Goal: Task Accomplishment & Management: Use online tool/utility

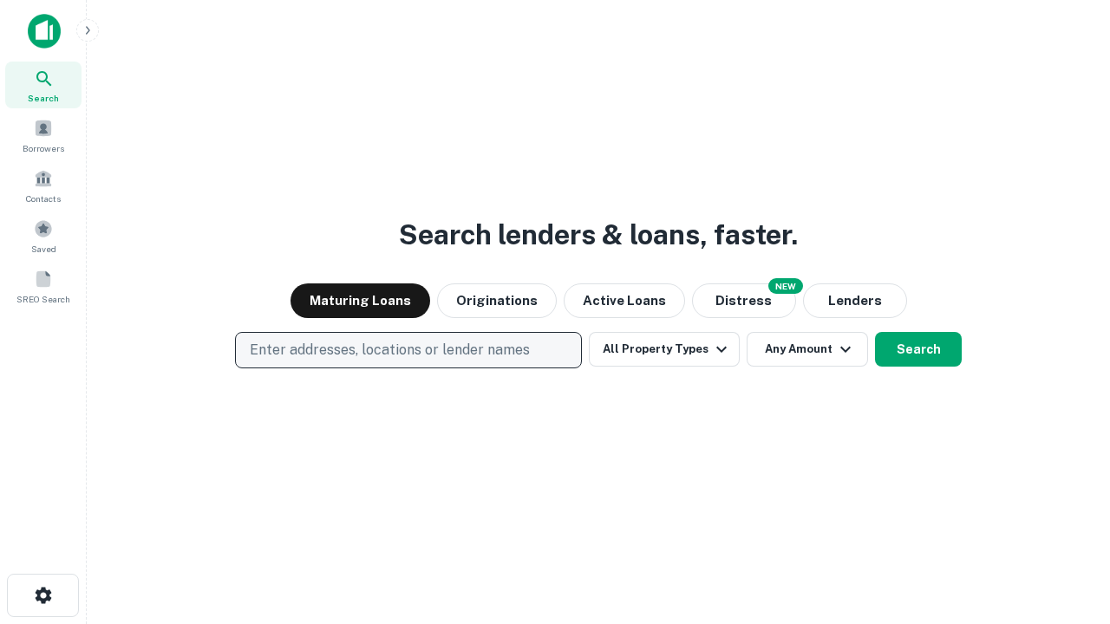
click at [407, 350] on p "Enter addresses, locations or lender names" at bounding box center [390, 350] width 280 height 21
type input "**********"
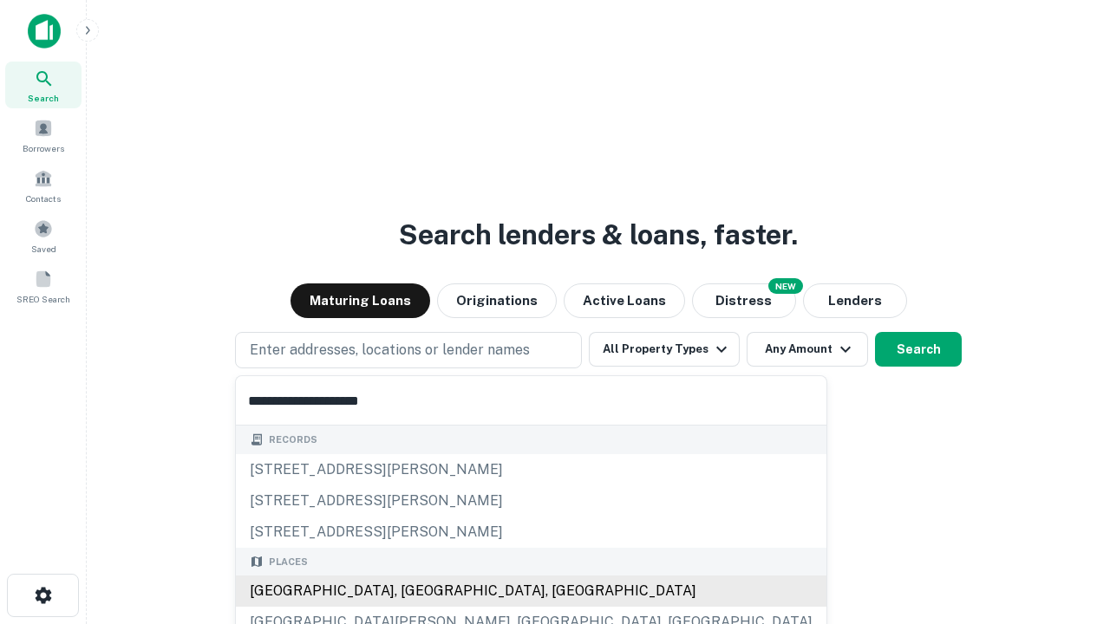
click at [414, 591] on div "[GEOGRAPHIC_DATA], [GEOGRAPHIC_DATA], [GEOGRAPHIC_DATA]" at bounding box center [531, 591] width 590 height 31
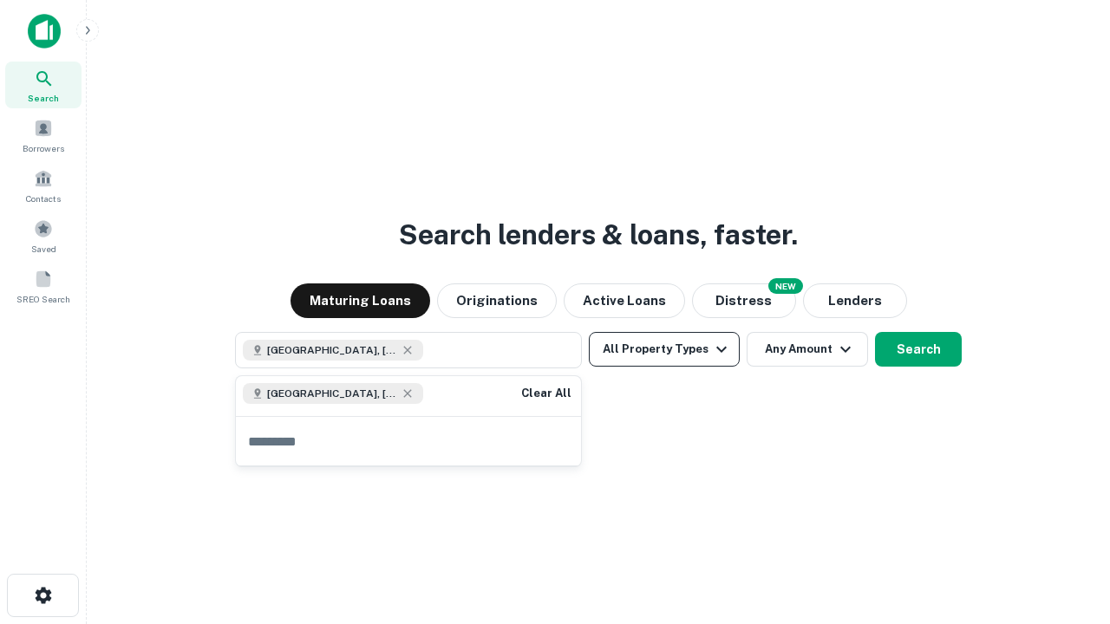
click at [664, 349] on button "All Property Types" at bounding box center [664, 349] width 151 height 35
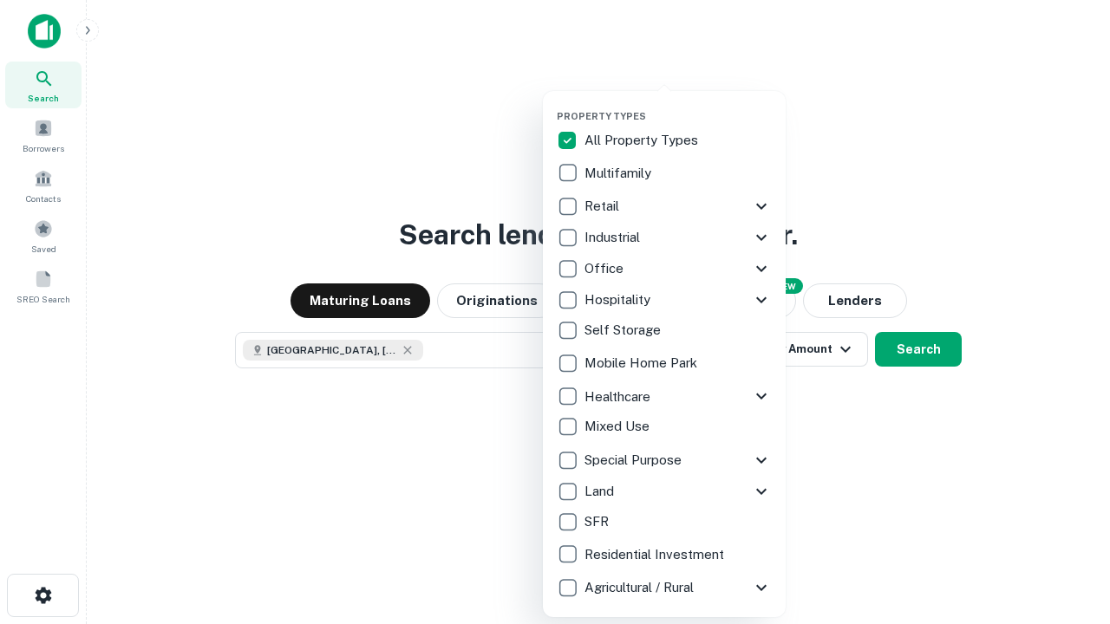
click at [678, 105] on button "button" at bounding box center [678, 105] width 243 height 1
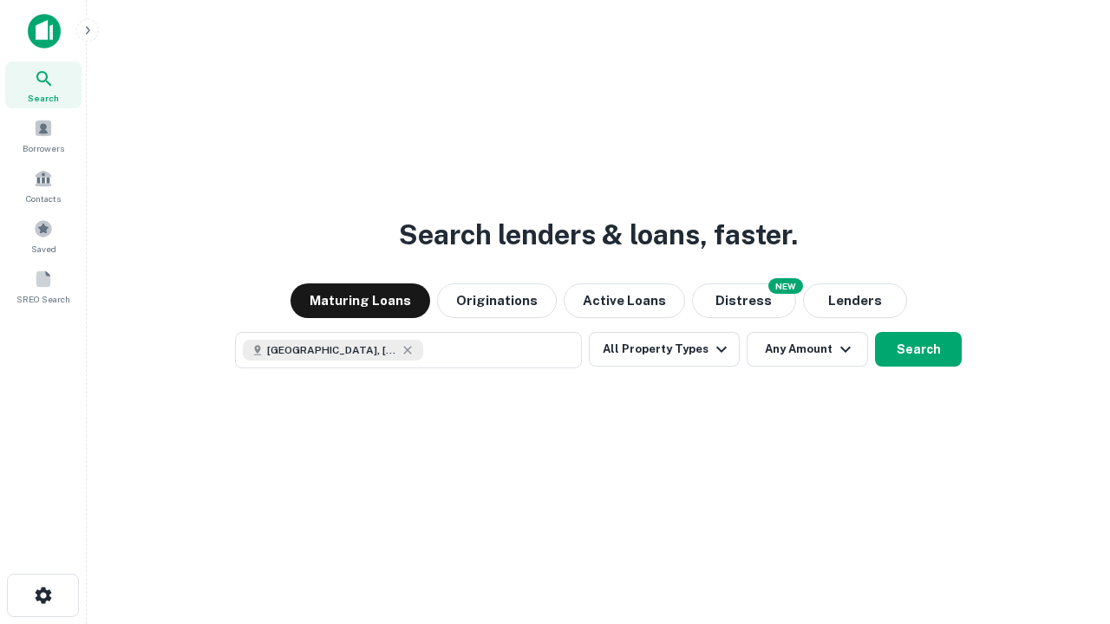
scroll to position [28, 0]
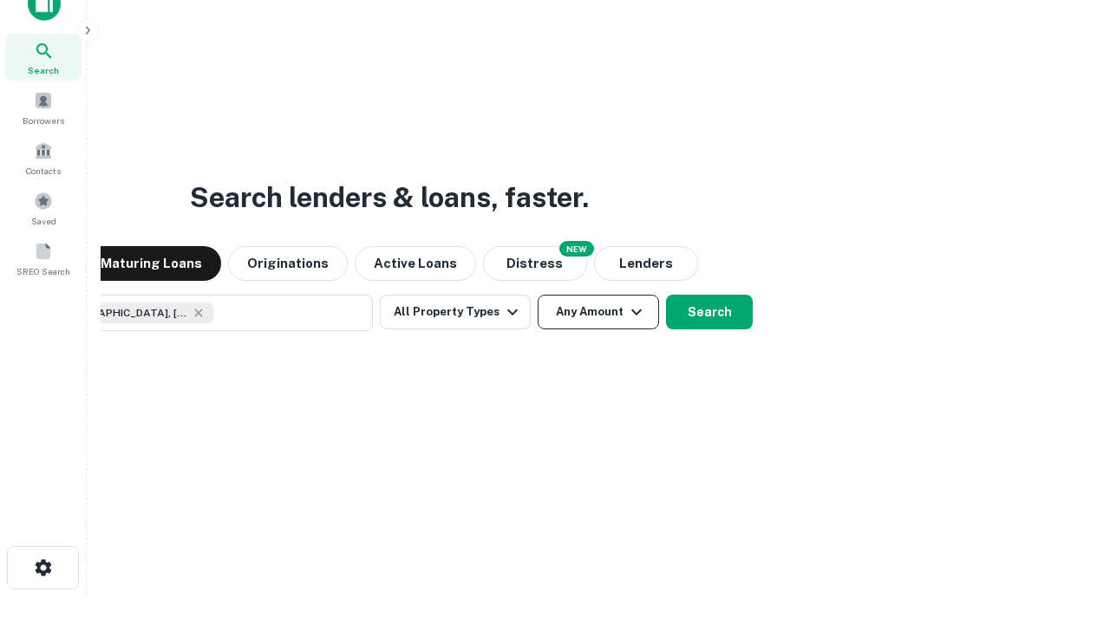
click at [537, 295] on button "Any Amount" at bounding box center [597, 312] width 121 height 35
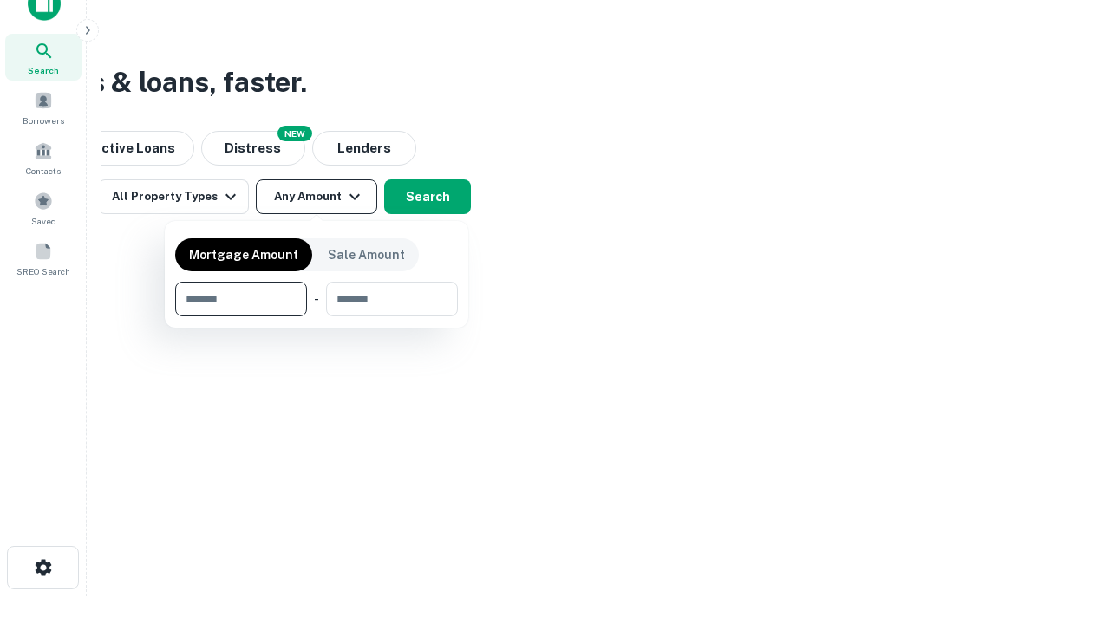
type input "*******"
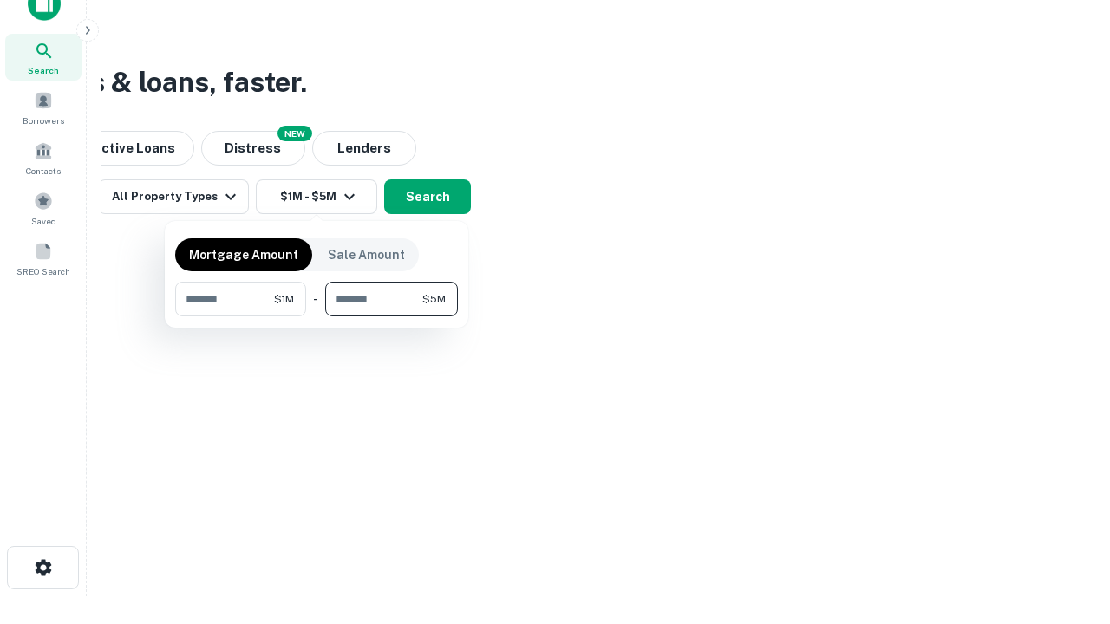
type input "*******"
click at [316, 316] on button "button" at bounding box center [316, 316] width 283 height 1
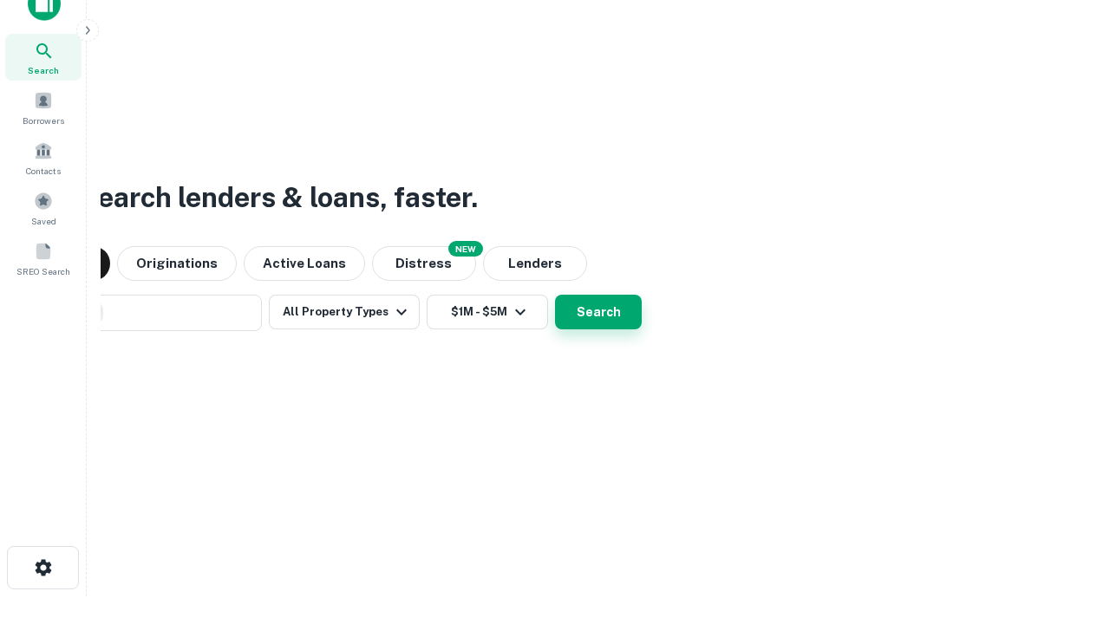
click at [555, 295] on button "Search" at bounding box center [598, 312] width 87 height 35
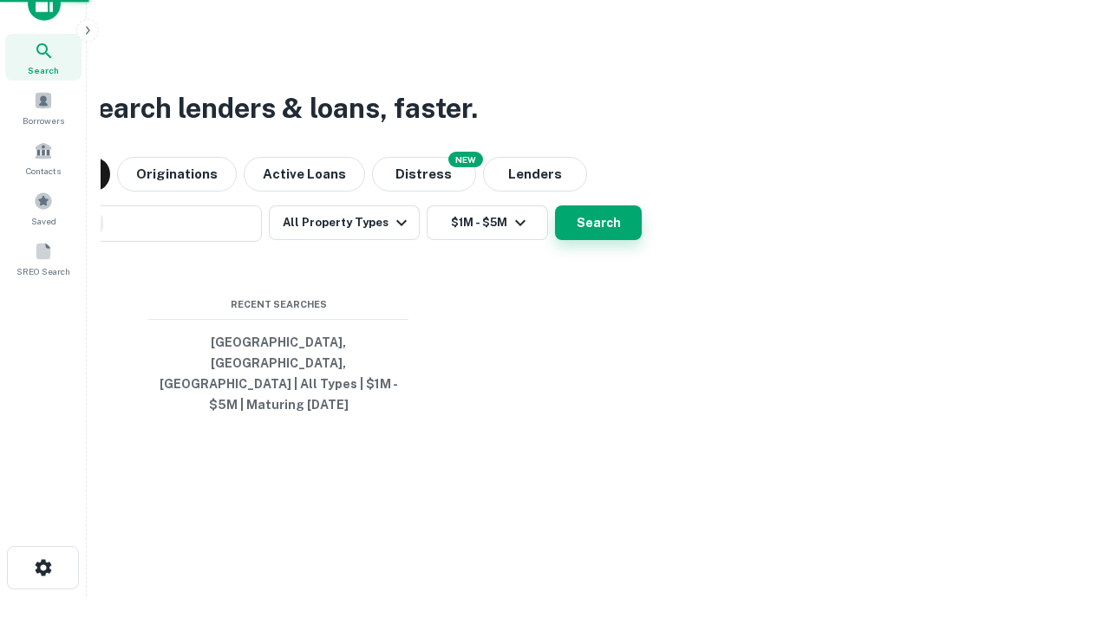
scroll to position [56, 491]
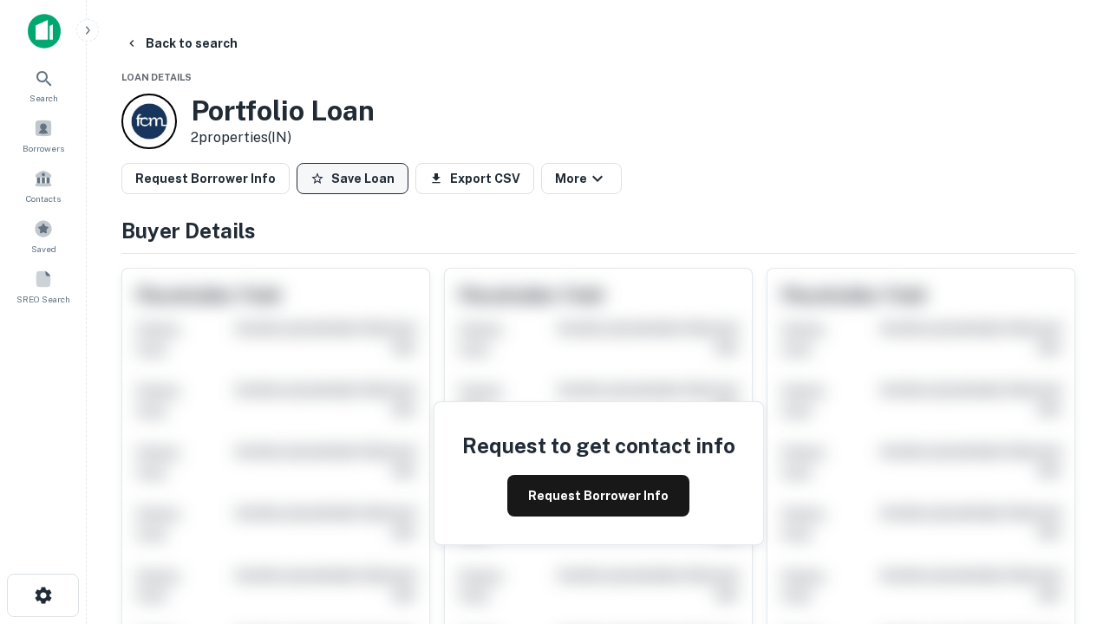
click at [352, 179] on button "Save Loan" at bounding box center [352, 178] width 112 height 31
click at [356, 179] on button "Loan Saved" at bounding box center [356, 178] width 120 height 31
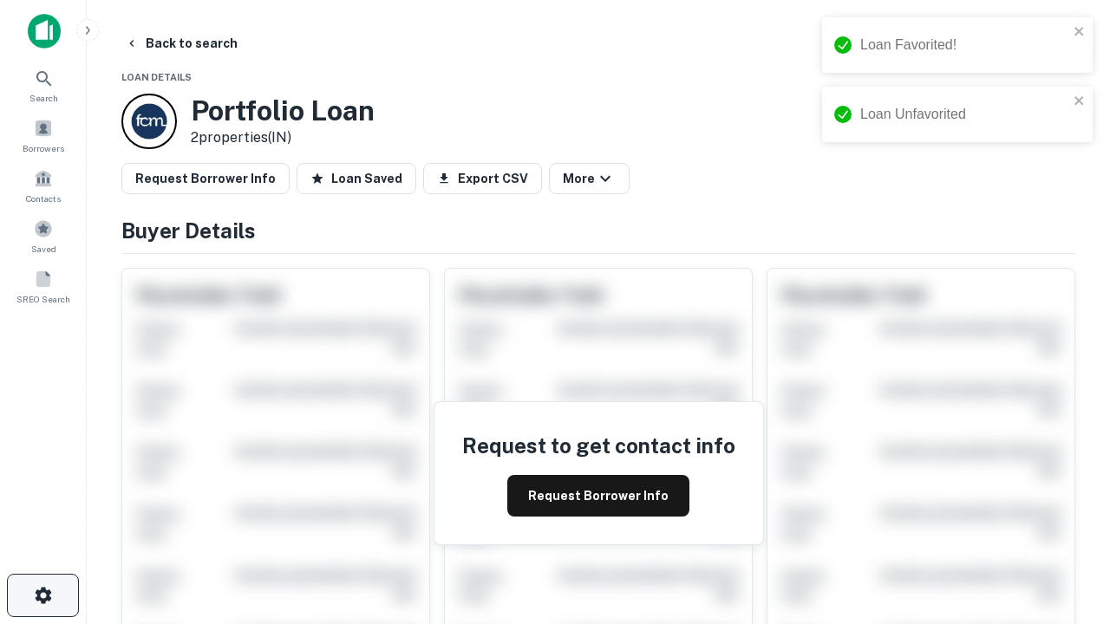
click at [42, 596] on icon "button" at bounding box center [43, 595] width 21 height 21
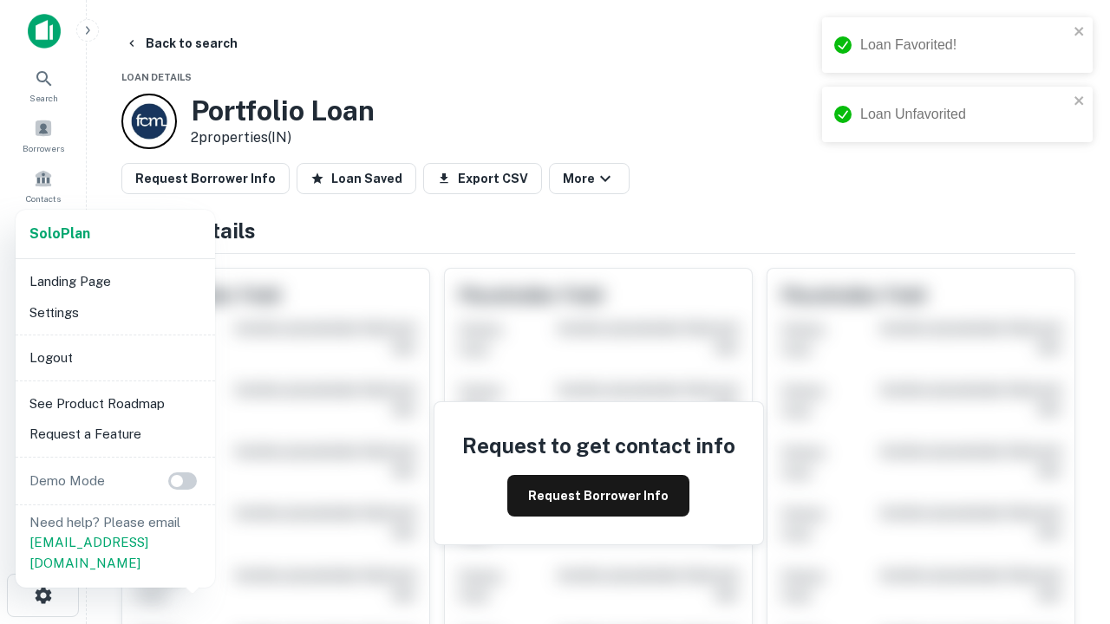
click at [114, 357] on li "Logout" at bounding box center [116, 357] width 186 height 31
